Goal: Task Accomplishment & Management: Use online tool/utility

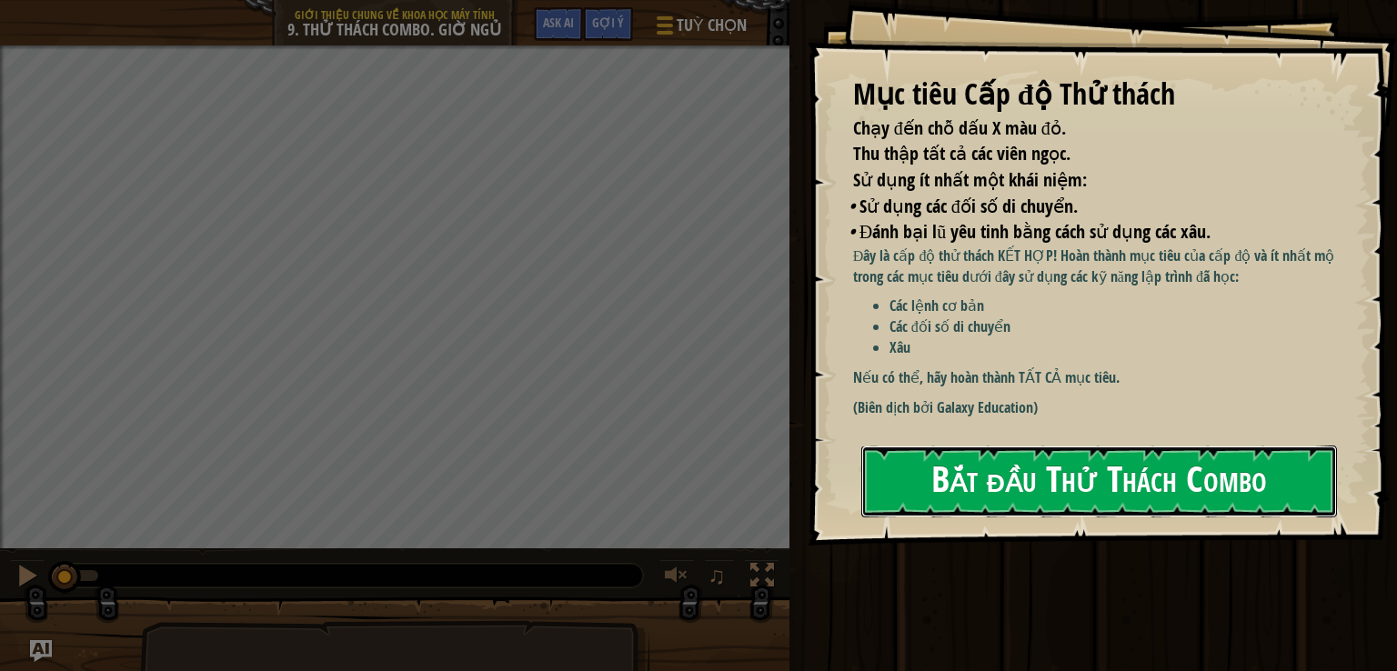
click at [876, 467] on button "Bắt đầu Thử Thách Combo" at bounding box center [1099, 482] width 476 height 72
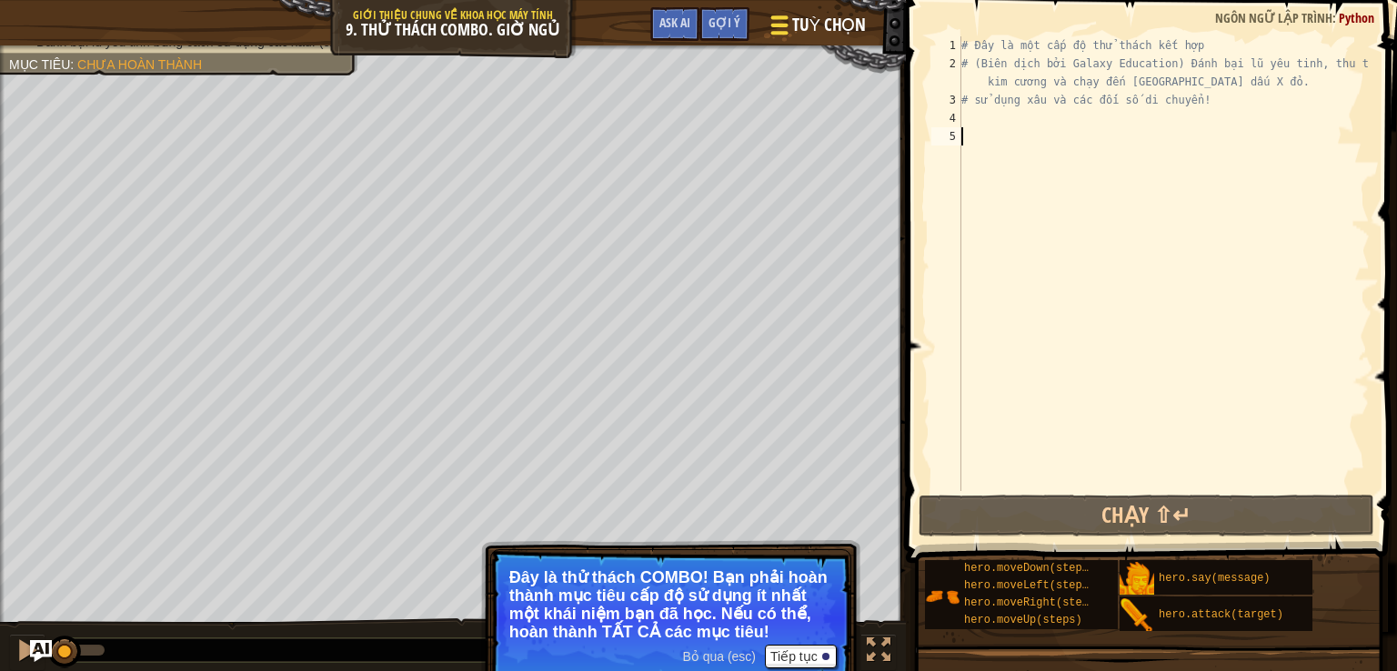
click at [785, 11] on button "Tuỳ chọn" at bounding box center [816, 28] width 121 height 45
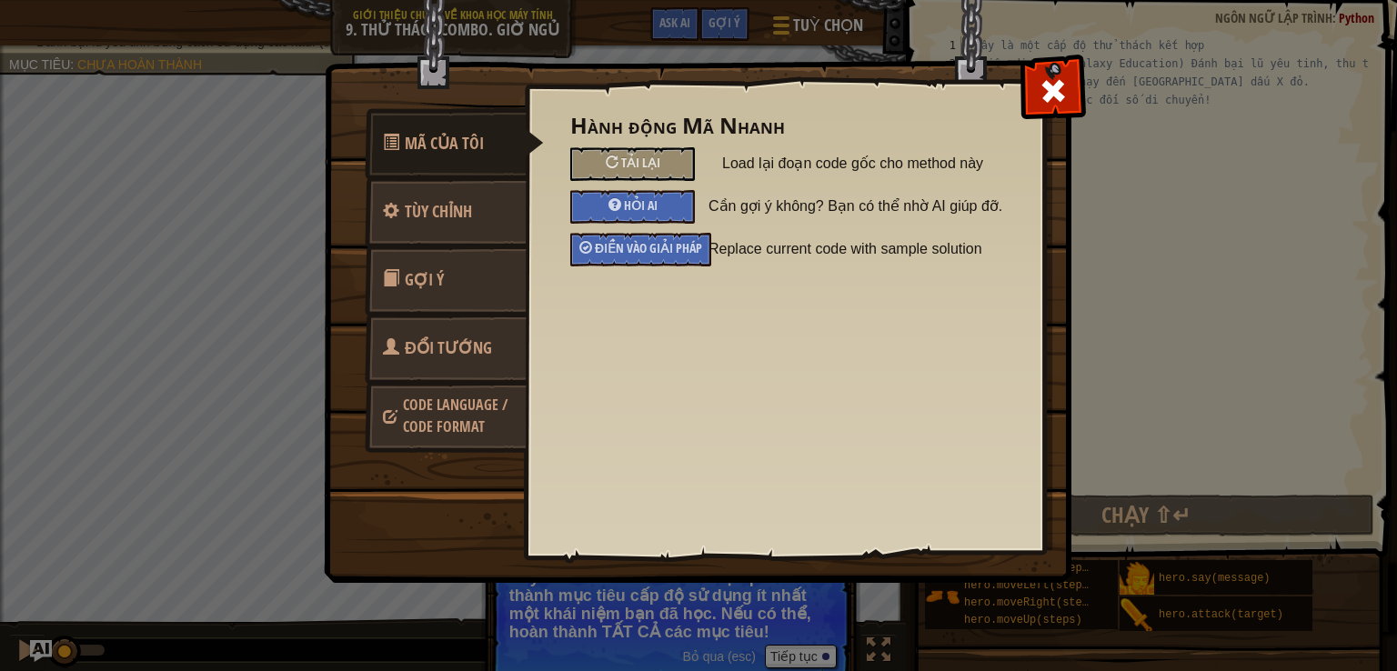
click at [400, 355] on link "Đổi Tướng" at bounding box center [446, 348] width 162 height 71
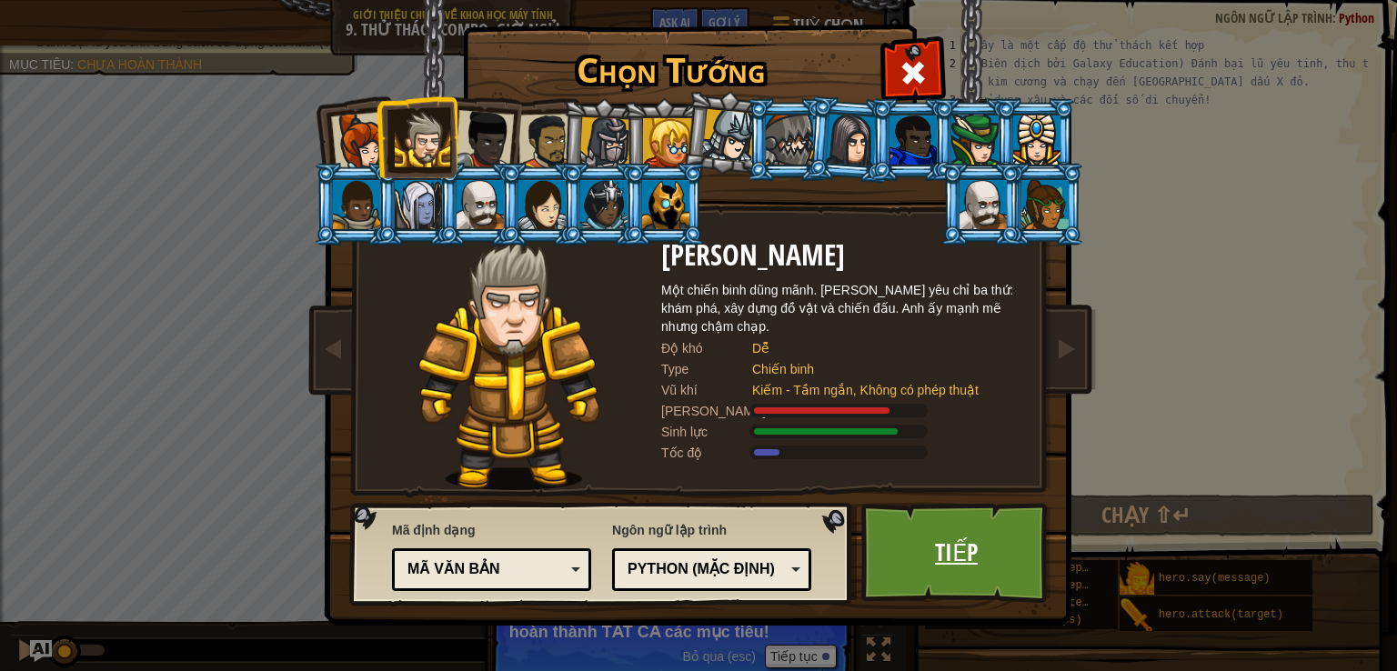
click at [1000, 571] on link "Tiếp" at bounding box center [956, 553] width 190 height 100
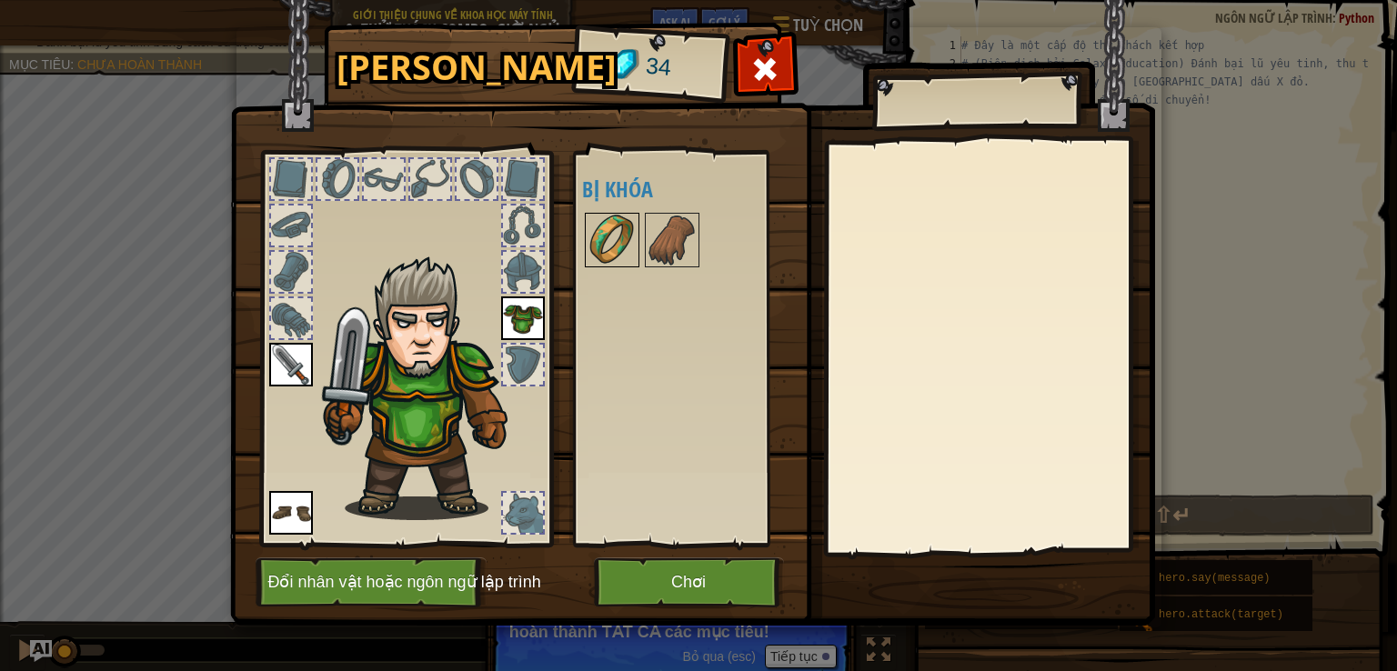
click at [613, 236] on img at bounding box center [612, 240] width 51 height 51
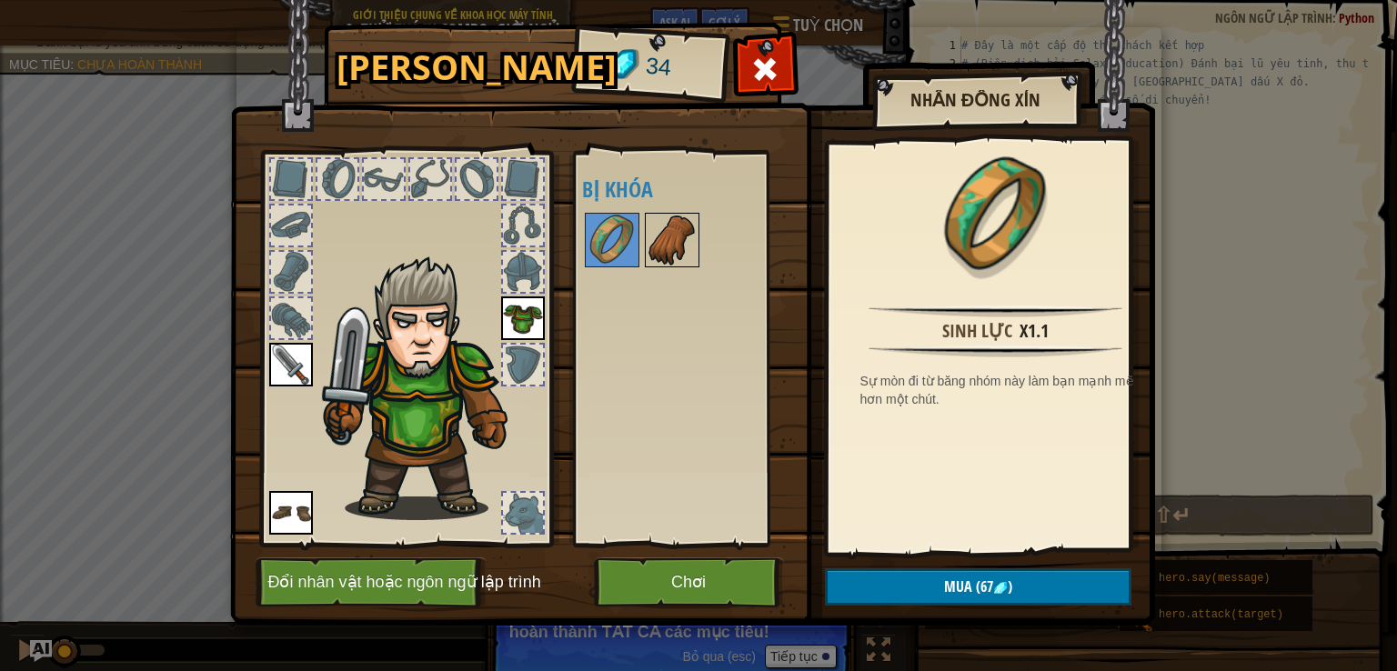
click at [677, 230] on img at bounding box center [672, 240] width 51 height 51
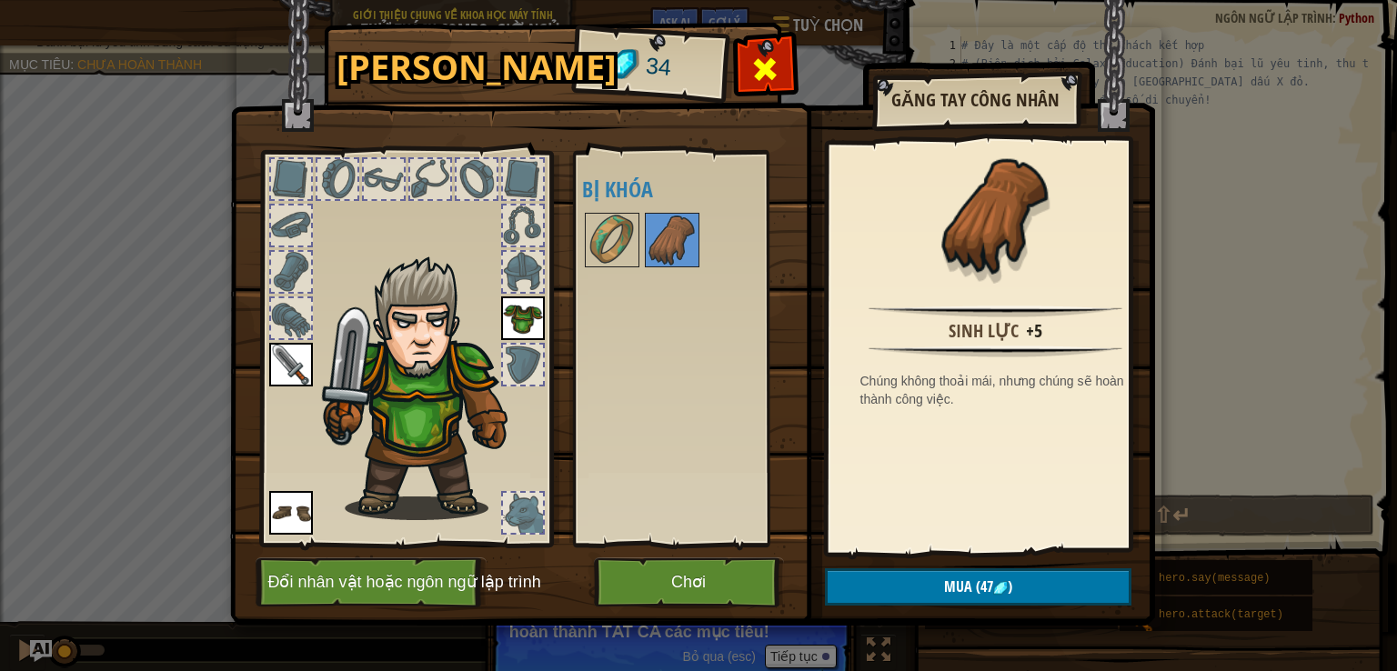
click at [766, 67] on span at bounding box center [764, 69] width 29 height 29
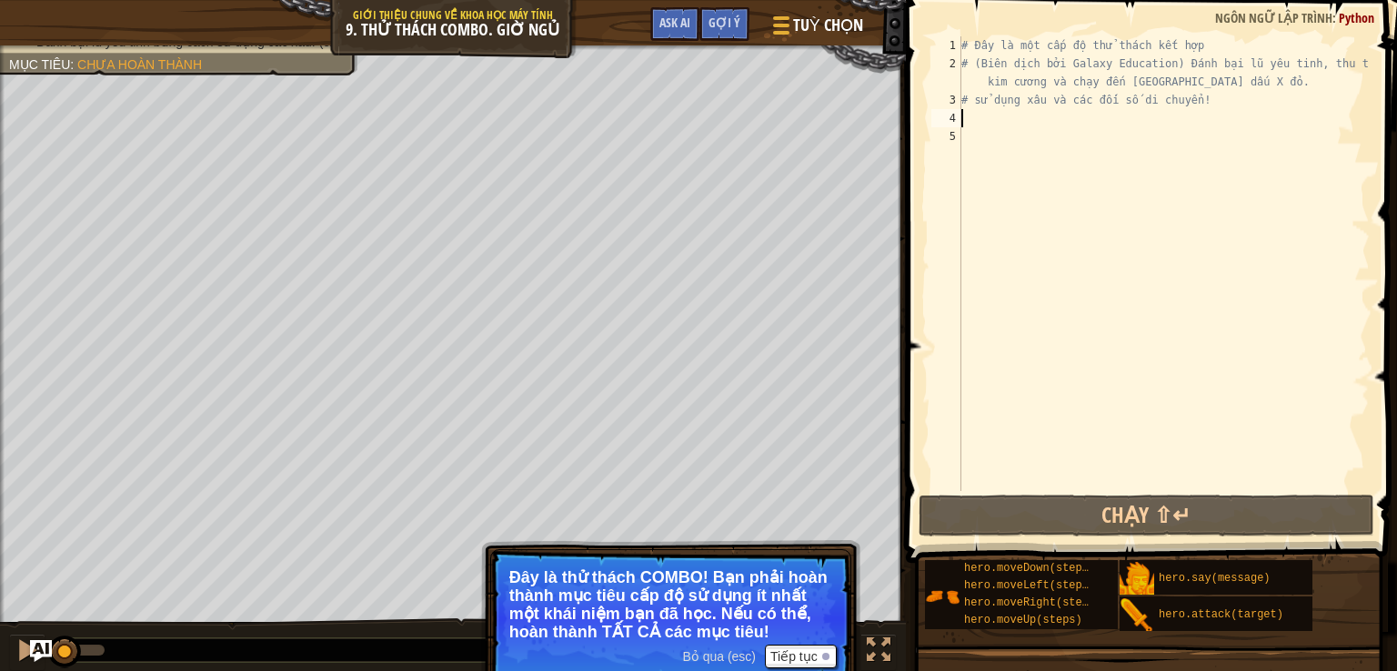
click at [991, 119] on div "# Đây là một cấp độ thử thách kết hợp # (Biên dịch bởi Galaxy Education) Đánh b…" at bounding box center [1164, 281] width 412 height 491
type textarea "h"
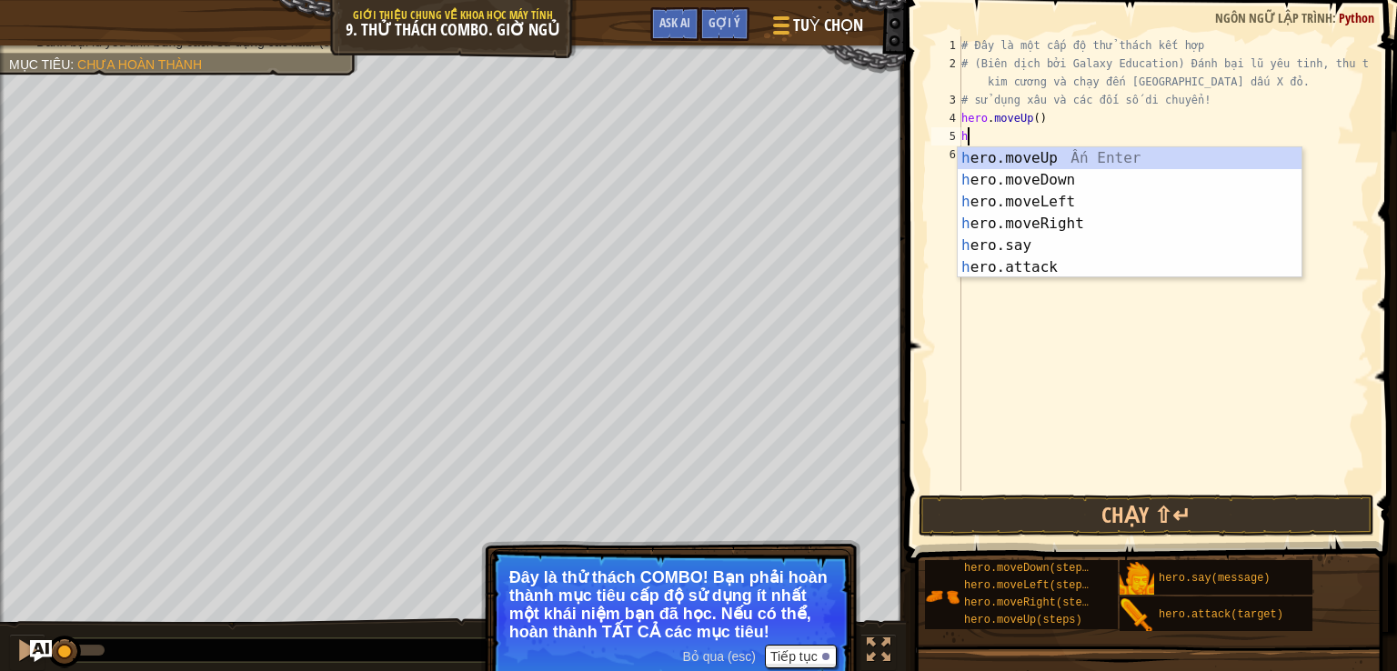
type textarea "h"
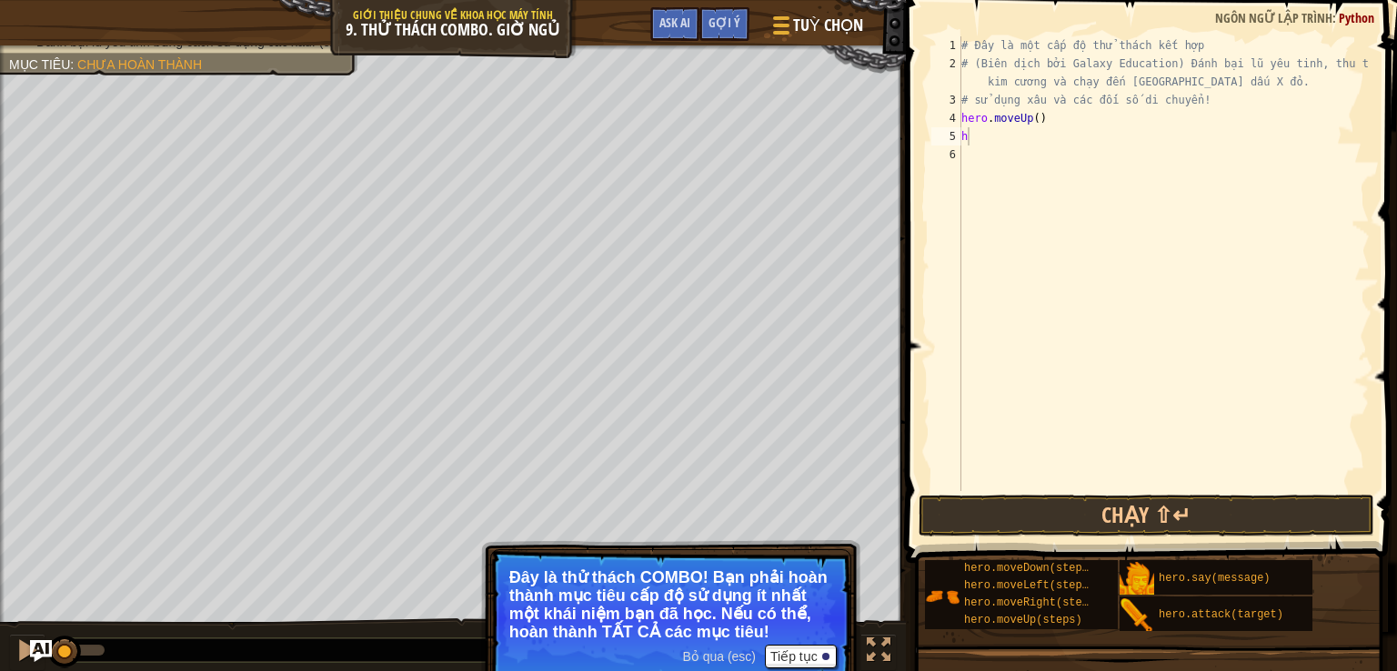
drag, startPoint x: 1396, startPoint y: 254, endPoint x: 1066, endPoint y: 356, distance: 345.5
click at [1077, 350] on div "h 1 2 3 4 5 6 # Đây là một cấp độ thử thách kết hợp # (Biên dịch bởi Galaxy Edu…" at bounding box center [1148, 317] width 497 height 617
click at [965, 190] on div "# Đây là một cấp độ thử thách kết hợp # (Biên dịch bởi Galaxy Education) Đánh b…" at bounding box center [1164, 281] width 412 height 491
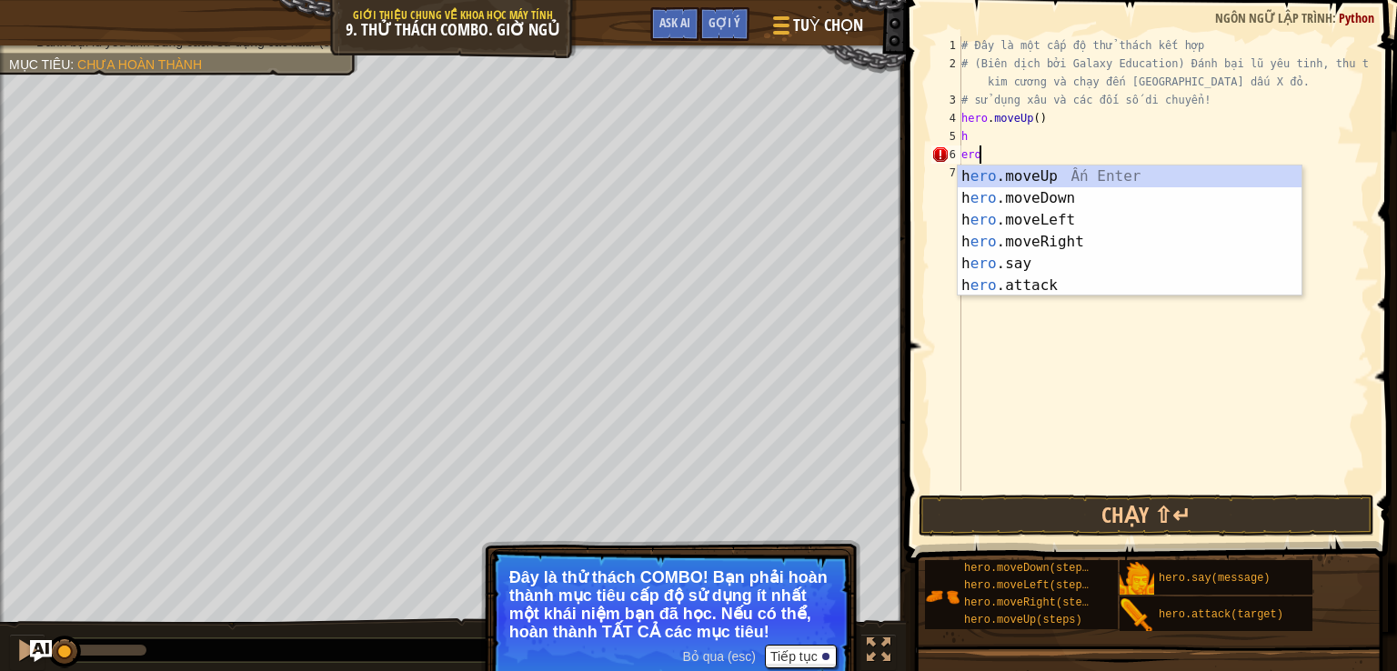
type textarea "e"
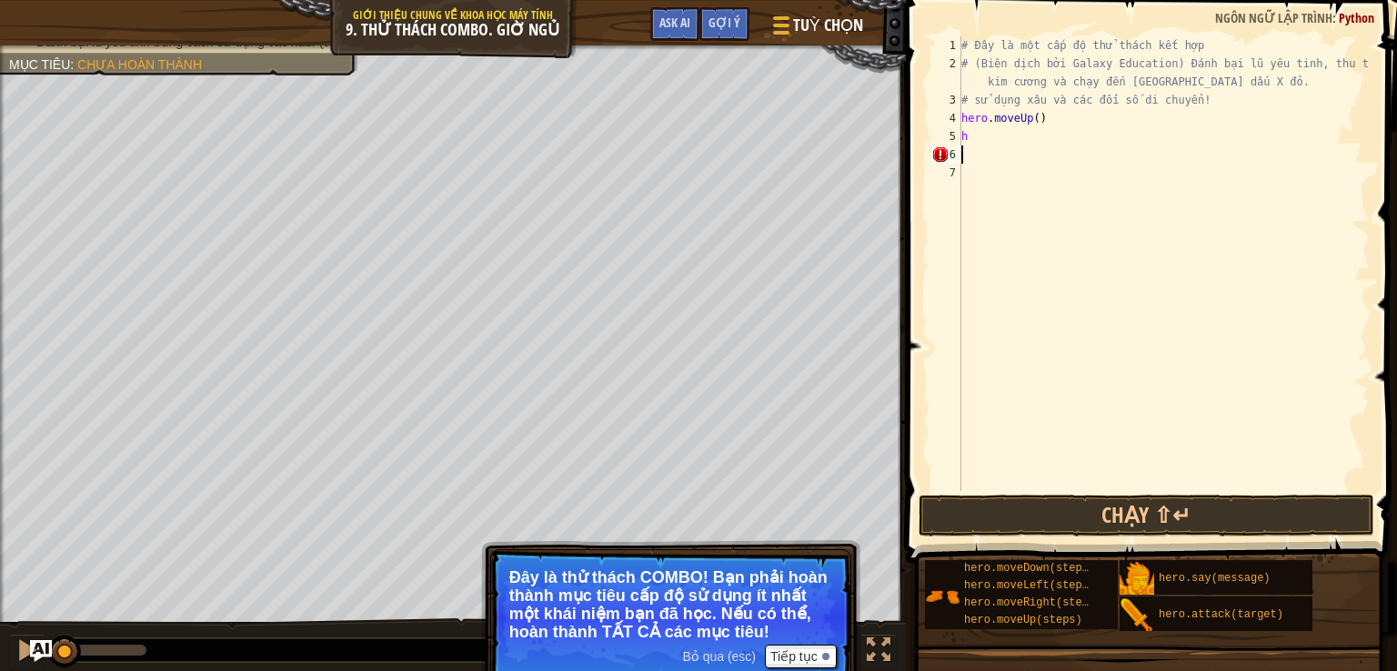
type textarea "h"
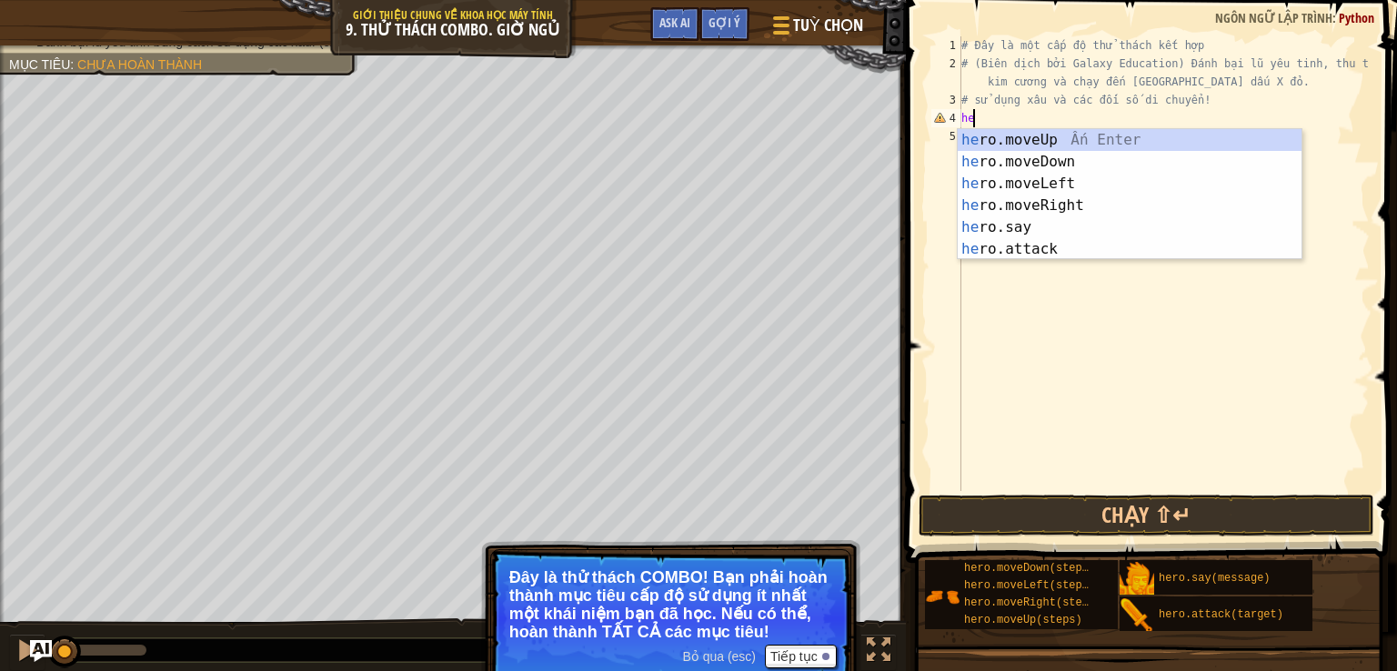
type textarea "h"
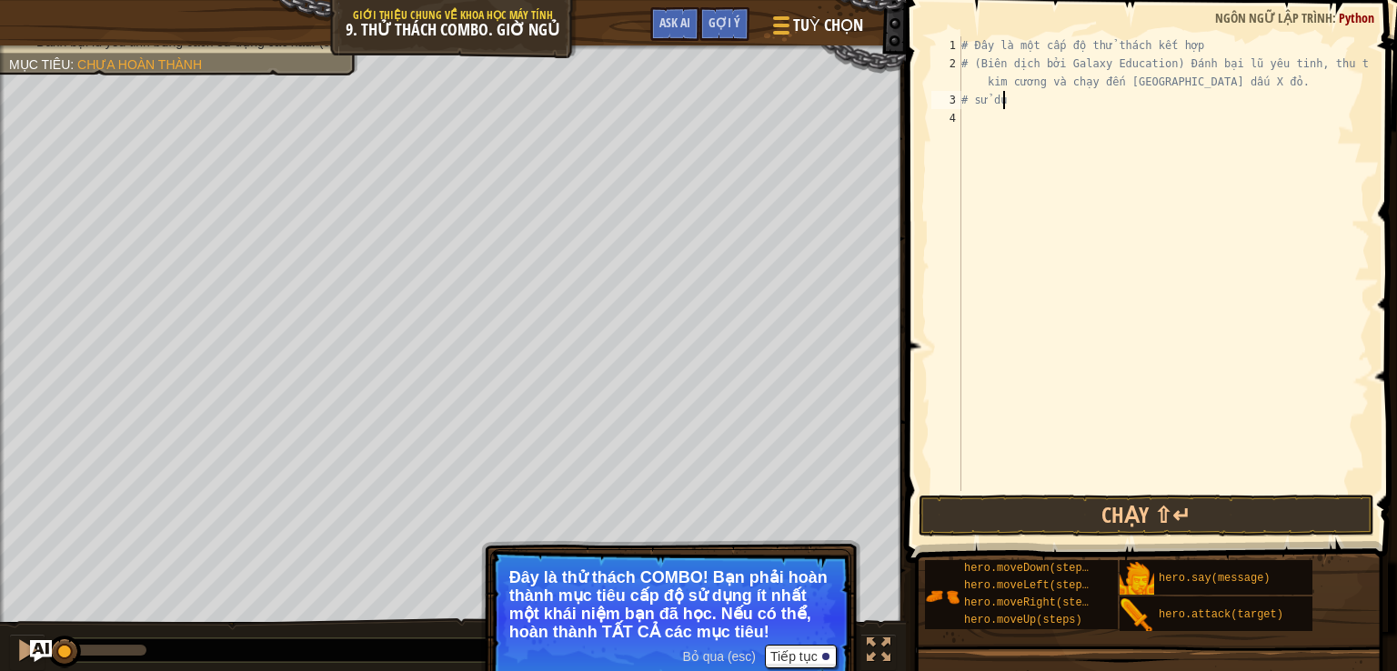
type textarea "#"
type textarea "# (Biên dịch bởi Galaxy Education) Đánh bại lũ yêu tinh, thu thập kim cương và …"
